Goal: Task Accomplishment & Management: Use online tool/utility

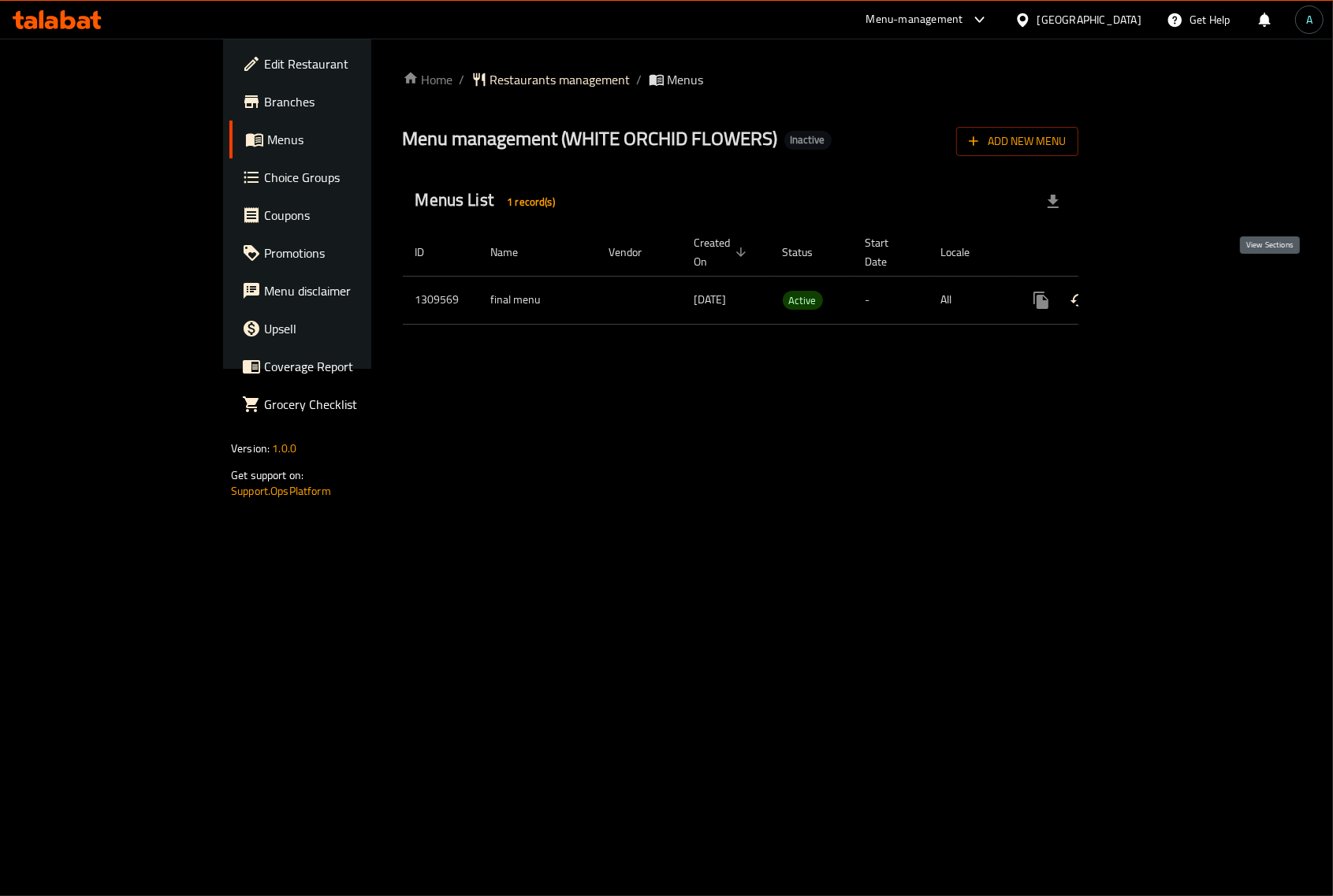
click at [1161, 293] on icon "enhanced table" at bounding box center [1155, 300] width 14 height 14
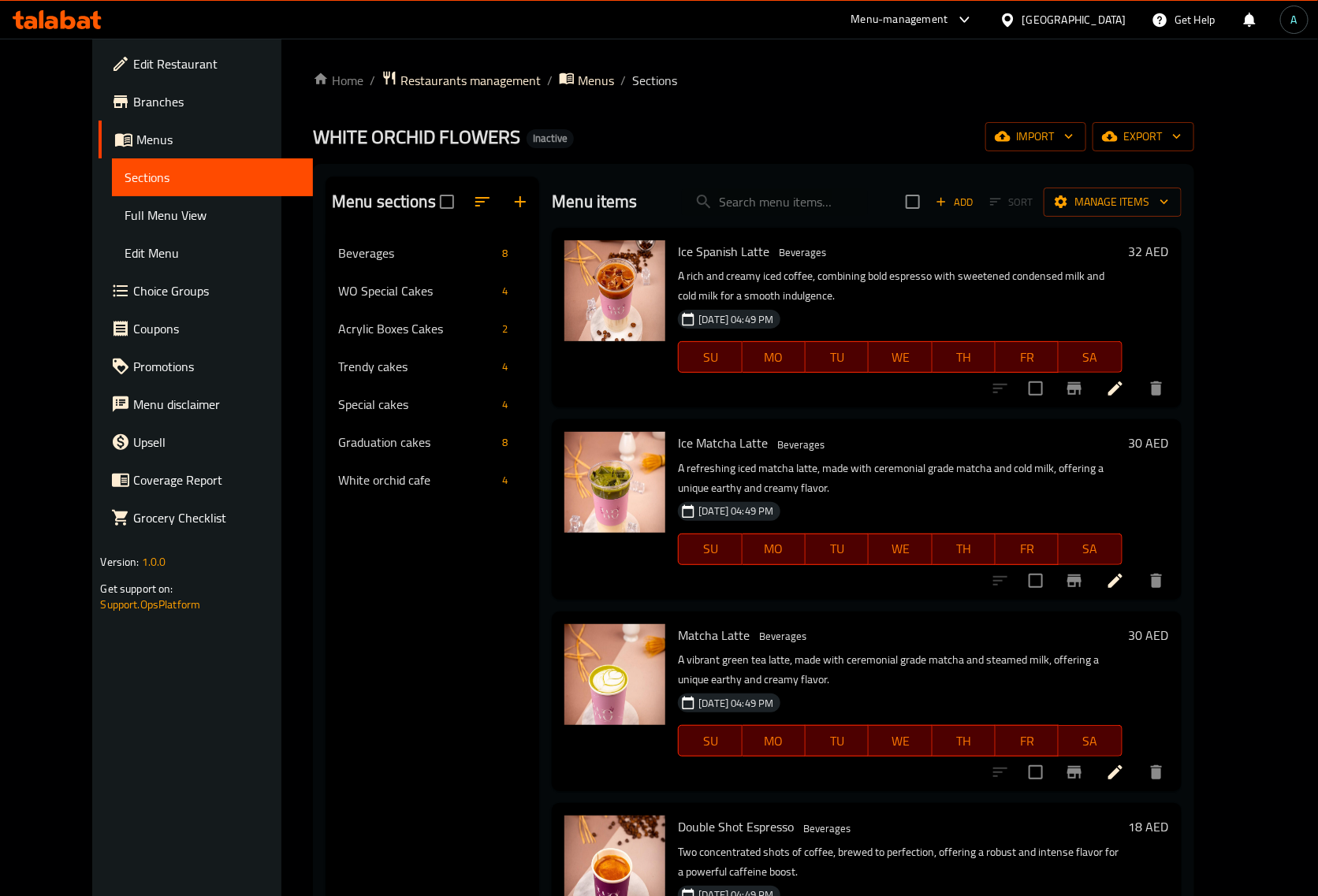
click at [139, 209] on span "Full Menu View" at bounding box center [211, 215] width 174 height 19
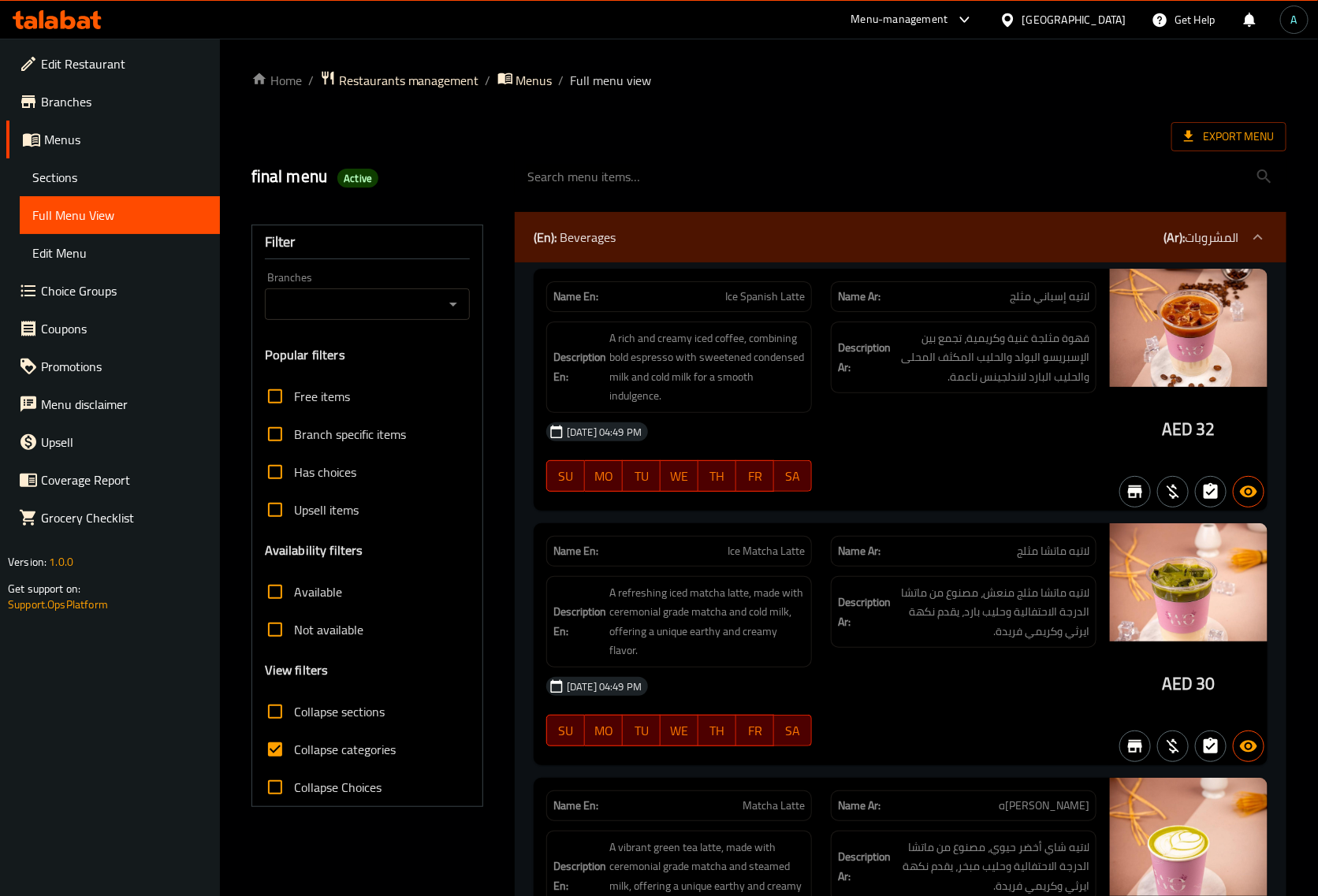
click at [294, 753] on span "Collapse categories" at bounding box center [344, 749] width 102 height 19
click at [294, 753] on input "Collapse categories" at bounding box center [275, 749] width 37 height 37
checkbox input "false"
drag, startPoint x: 1162, startPoint y: 426, endPoint x: 1189, endPoint y: 434, distance: 28.2
click at [1189, 434] on span "AED" at bounding box center [1176, 429] width 31 height 31
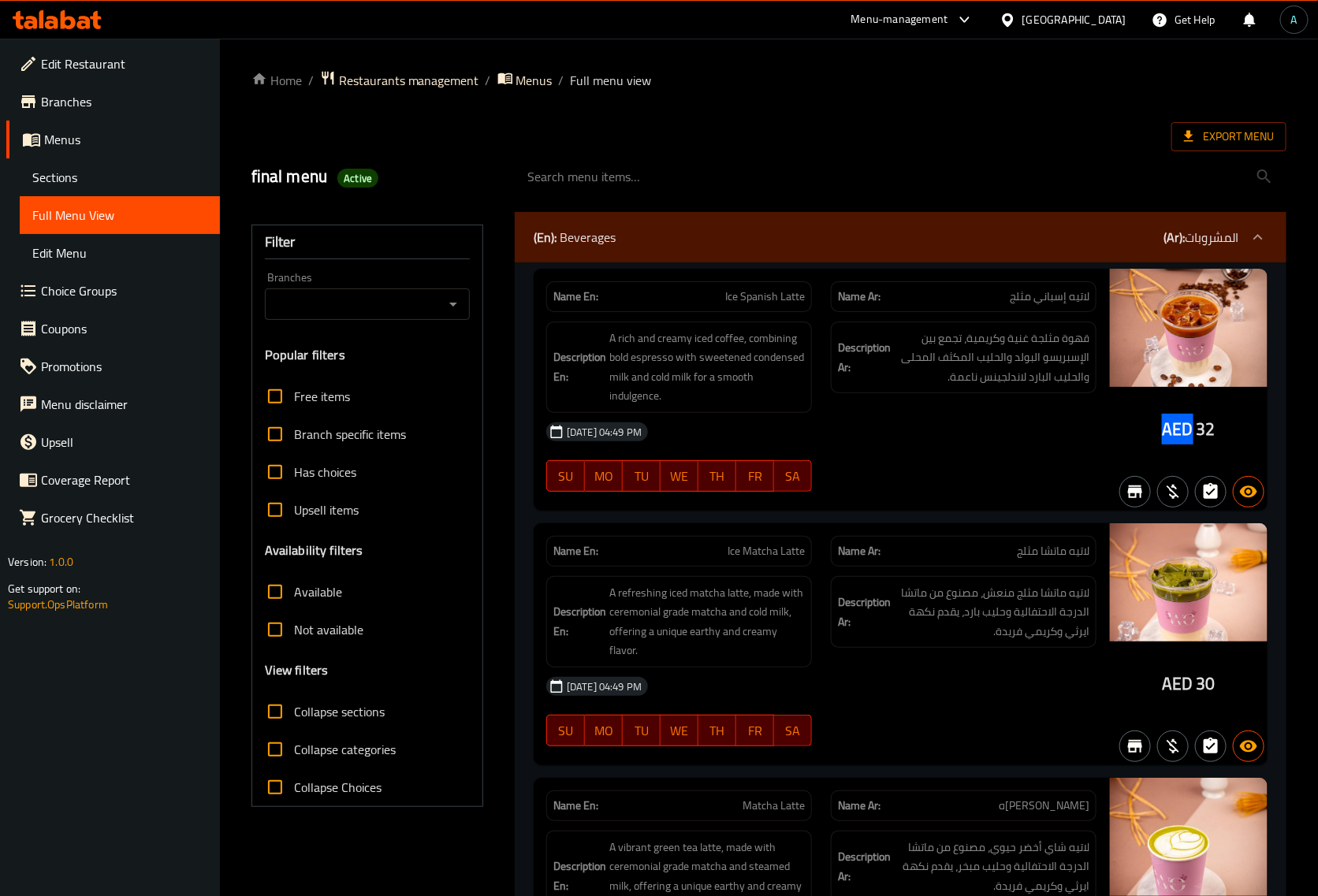
copy span "AED"
click at [369, 172] on span "Active" at bounding box center [358, 177] width 41 height 15
copy div "Active"
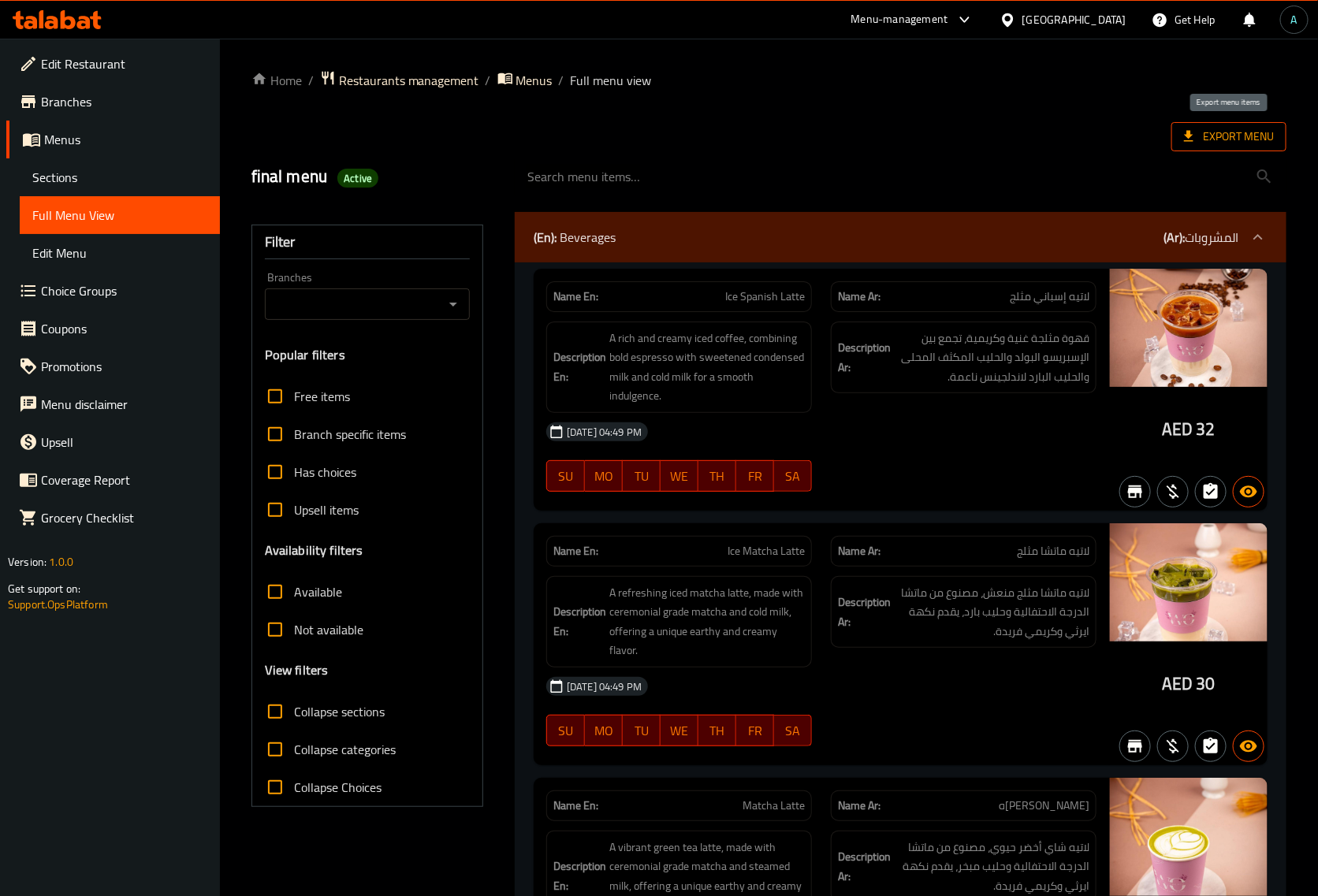
click at [1203, 136] on span "Export Menu" at bounding box center [1228, 137] width 90 height 20
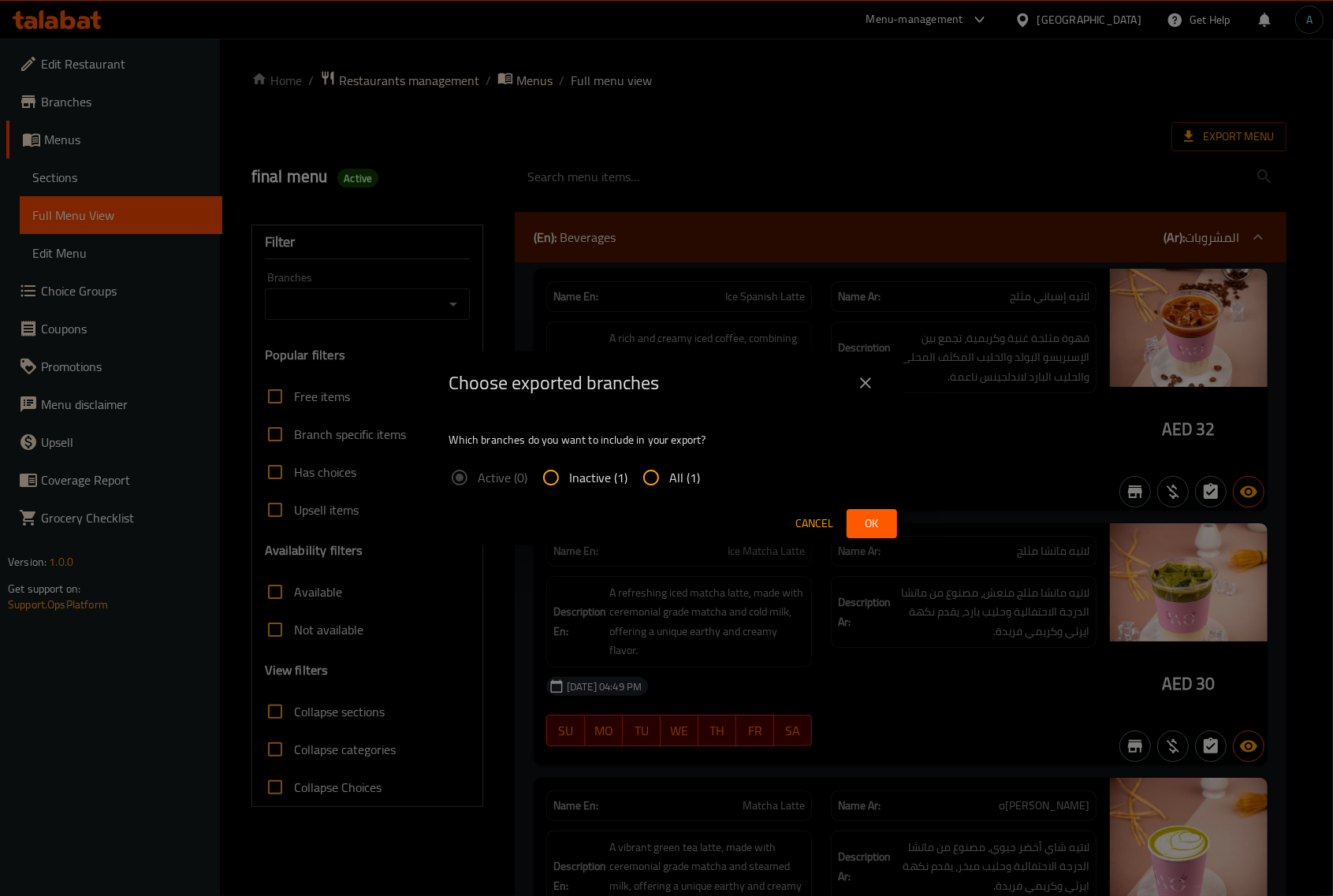
click at [664, 465] on input "All (1)" at bounding box center [651, 477] width 37 height 37
radio input "true"
click at [886, 524] on button "Ok" at bounding box center [872, 523] width 50 height 30
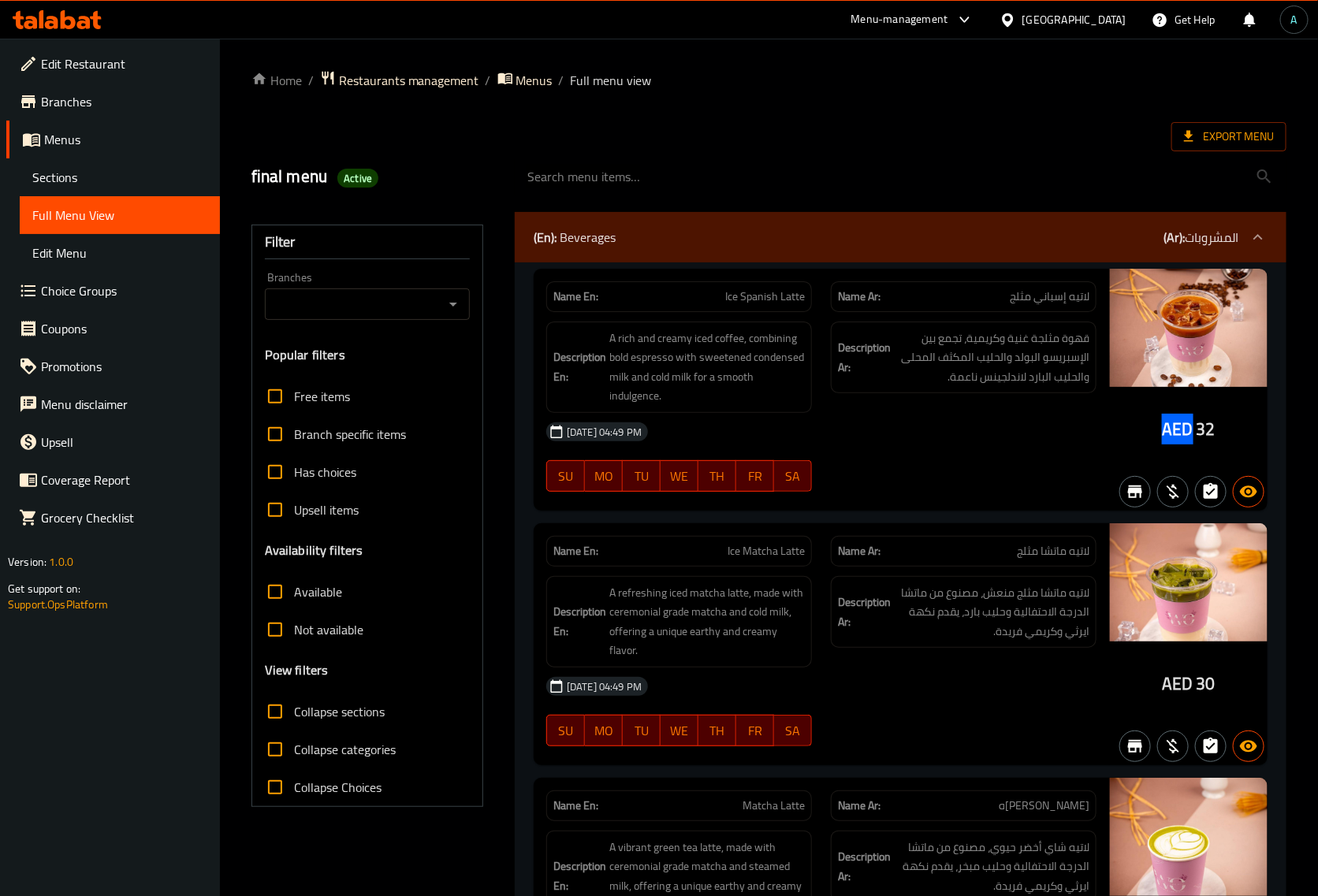
drag, startPoint x: 1163, startPoint y: 435, endPoint x: 1191, endPoint y: 442, distance: 28.9
click at [1191, 442] on div "AED 32" at bounding box center [1189, 389] width 158 height 241
copy span "AED"
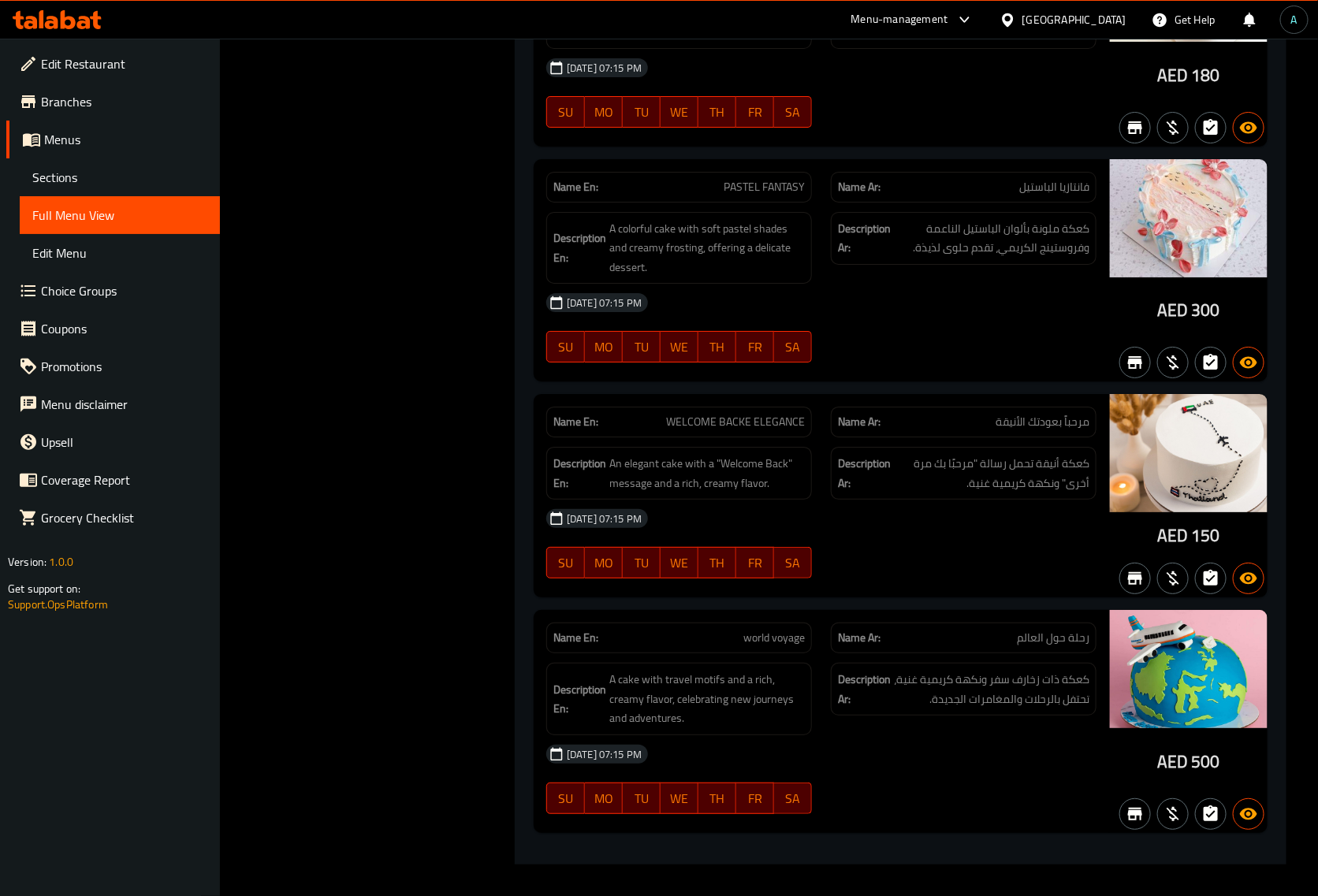
scroll to position [15777, 0]
